Goal: Transaction & Acquisition: Purchase product/service

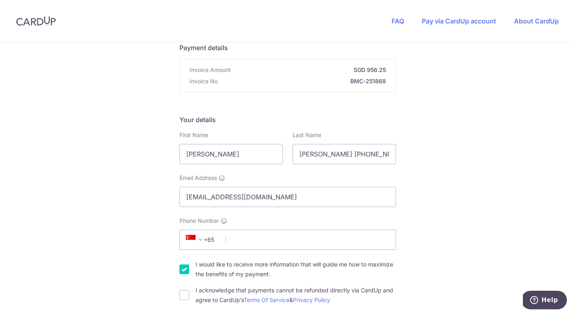
scroll to position [74, 0]
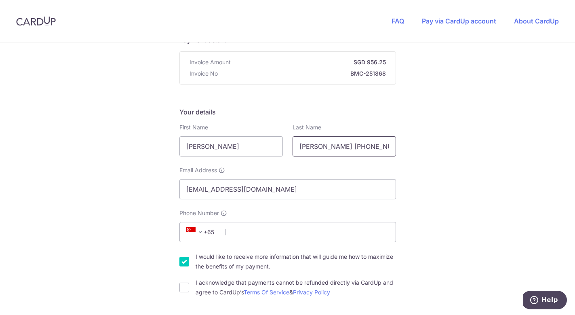
drag, startPoint x: 364, startPoint y: 143, endPoint x: 324, endPoint y: 144, distance: 39.2
type input "[PERSON_NAME]"
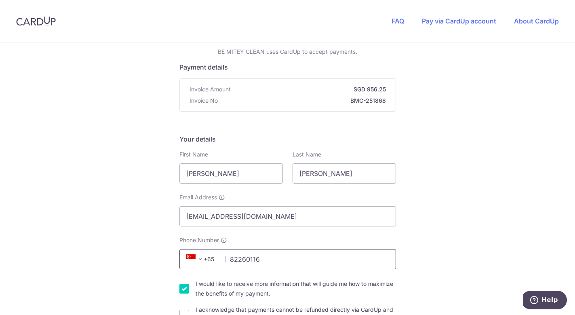
scroll to position [173, 0]
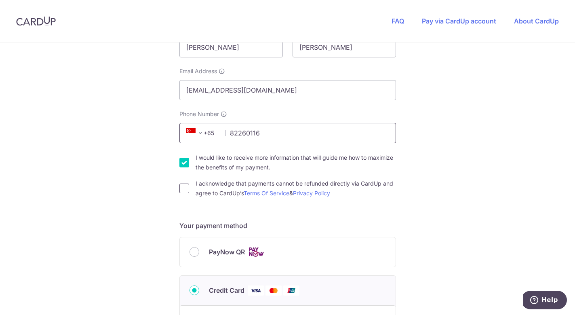
type input "82260116"
click at [184, 189] on input "I acknowledge that payments cannot be refunded directly via CardUp and agree to…" at bounding box center [184, 188] width 10 height 10
checkbox input "true"
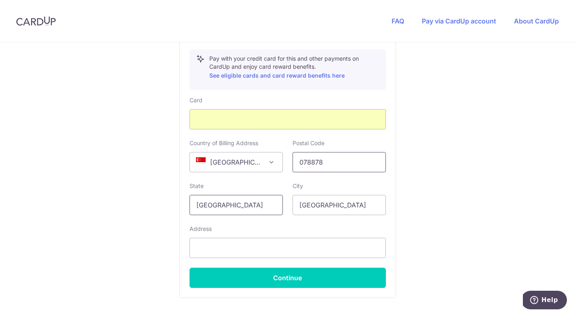
scroll to position [468, 0]
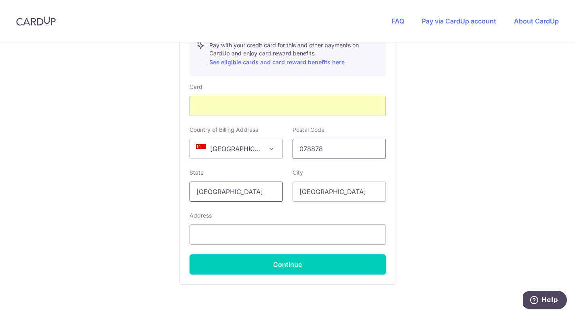
type input "078878"
type input "q"
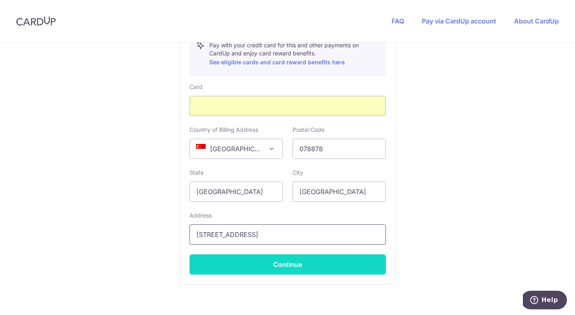
type input "[STREET_ADDRESS]"
click at [251, 258] on button "Continue" at bounding box center [287, 264] width 196 height 20
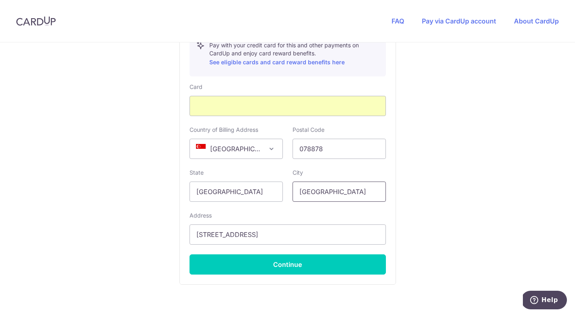
type input "**** 0257"
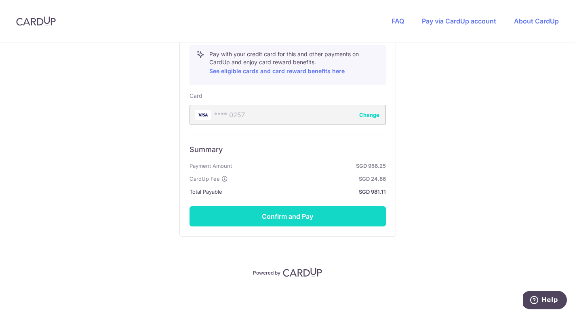
scroll to position [459, 0]
click at [291, 221] on button "Confirm and Pay" at bounding box center [287, 216] width 196 height 20
